Goal: Browse casually

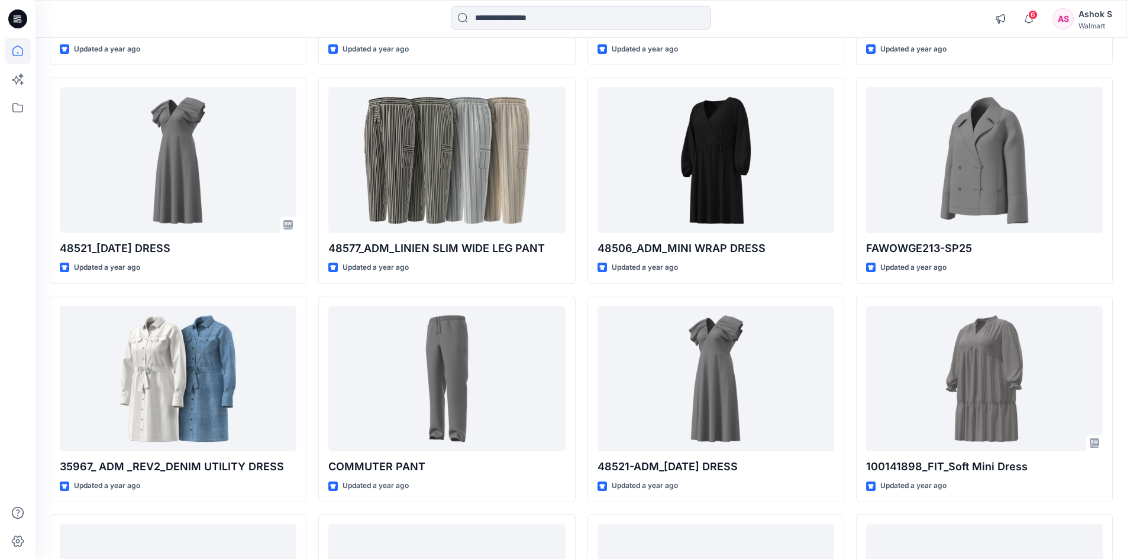
scroll to position [13414, 0]
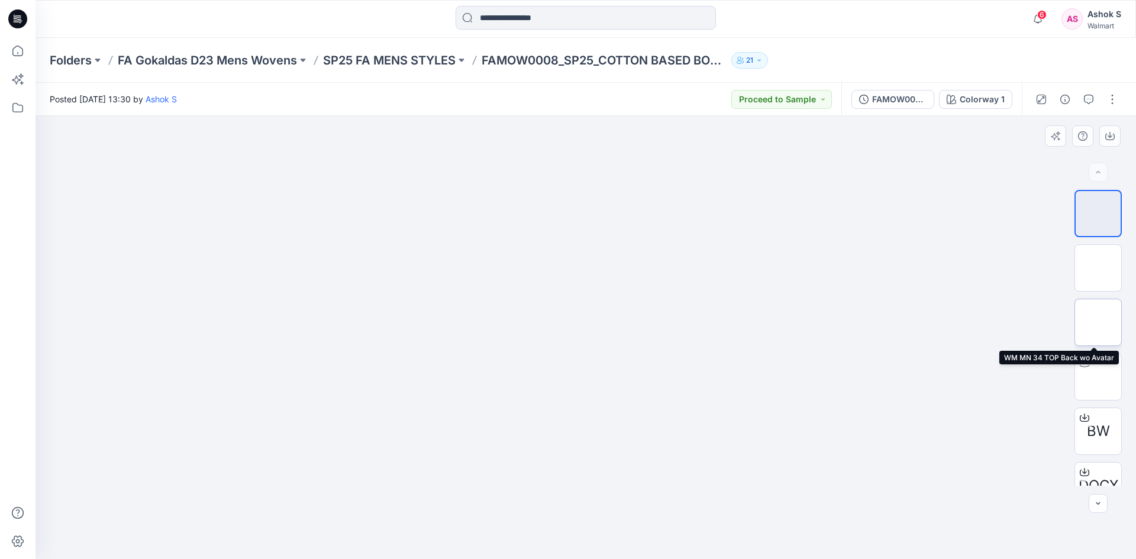
click at [1098, 322] on img at bounding box center [1098, 322] width 0 height 0
drag, startPoint x: 626, startPoint y: 430, endPoint x: 600, endPoint y: 323, distance: 109.6
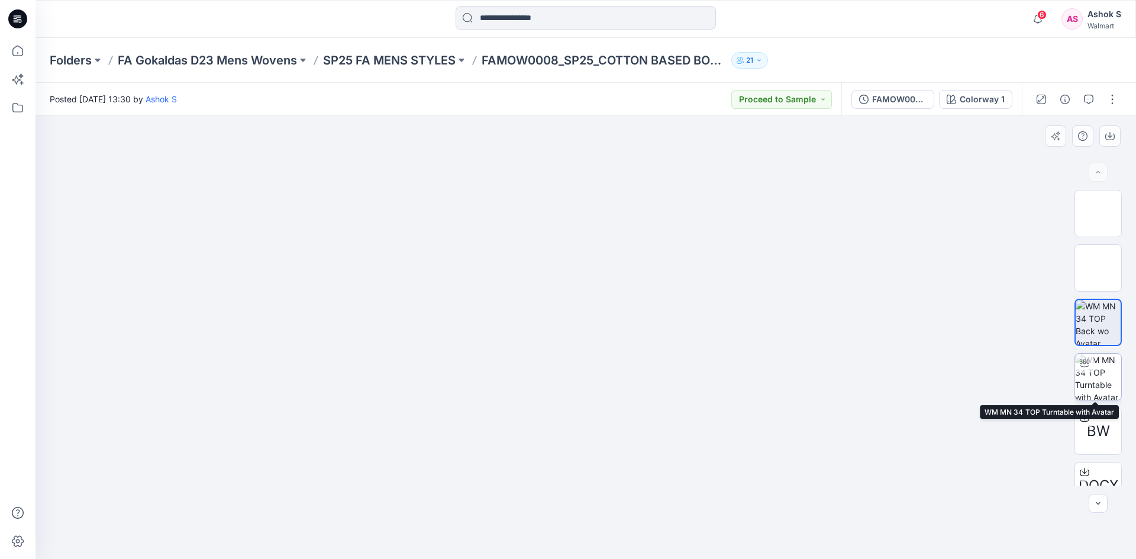
click at [1089, 375] on img at bounding box center [1098, 377] width 46 height 46
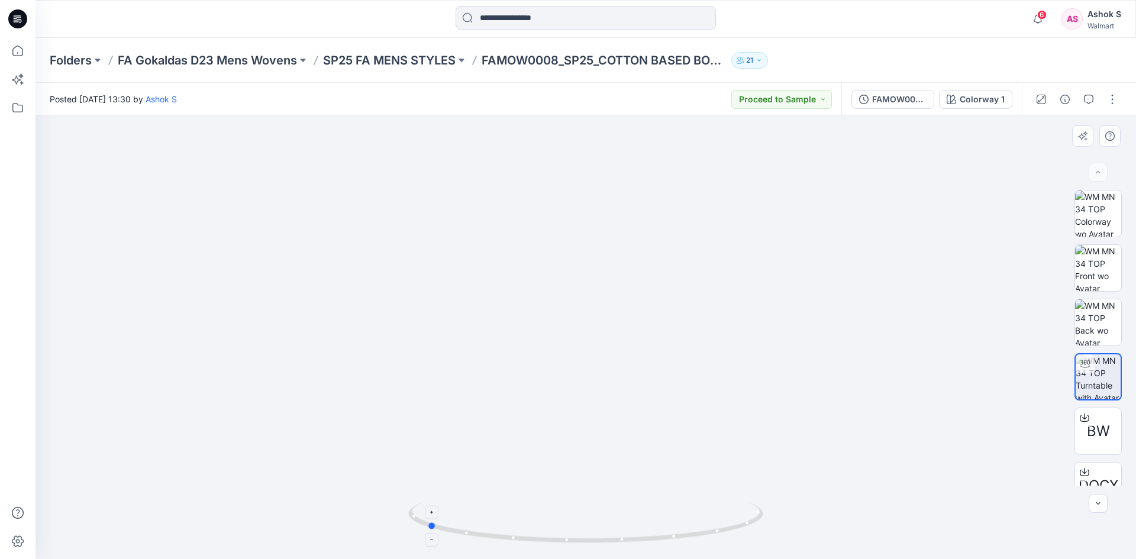
drag, startPoint x: 600, startPoint y: 543, endPoint x: 444, endPoint y: 538, distance: 155.7
click at [444, 538] on icon at bounding box center [587, 524] width 358 height 44
drag, startPoint x: 642, startPoint y: 427, endPoint x: 611, endPoint y: 416, distance: 33.3
